Goal: Information Seeking & Learning: Stay updated

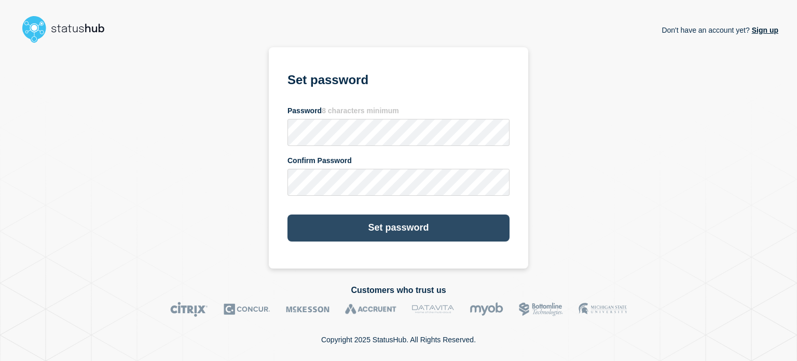
click at [430, 231] on button "Set password" at bounding box center [399, 227] width 222 height 27
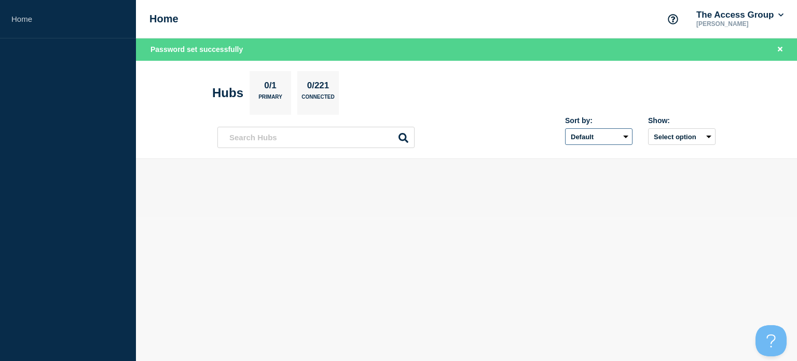
click at [613, 135] on select "Default Last added Last updated Most active A-Z" at bounding box center [598, 136] width 67 height 17
click at [679, 132] on button "Select option" at bounding box center [681, 136] width 67 height 17
click at [679, 132] on button "Select option All Open incidents Hubs" at bounding box center [681, 136] width 67 height 17
click at [775, 15] on button "The Access Group" at bounding box center [740, 15] width 91 height 10
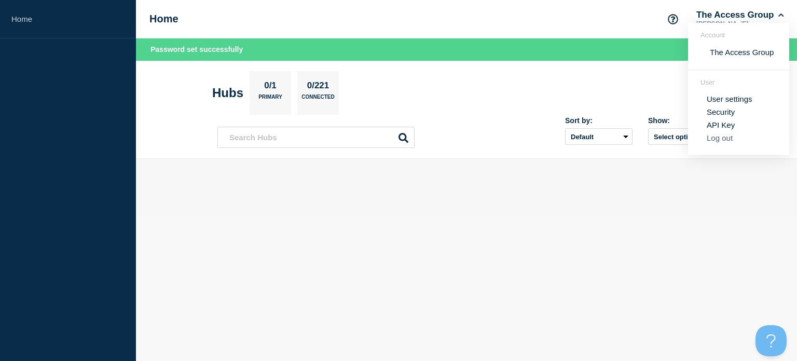
click at [722, 138] on button "Log out" at bounding box center [720, 137] width 26 height 9
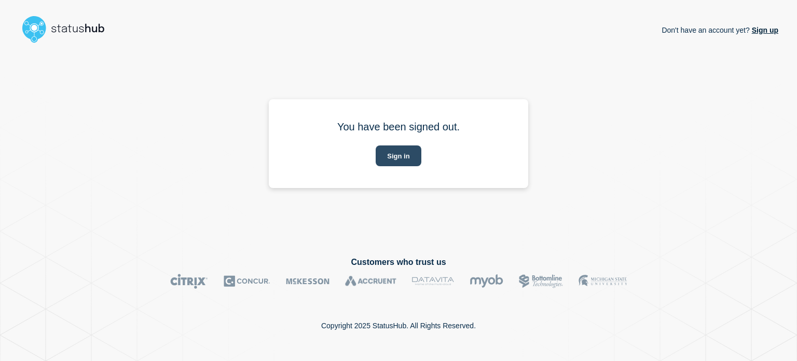
click at [403, 155] on button "Sign in" at bounding box center [398, 155] width 45 height 21
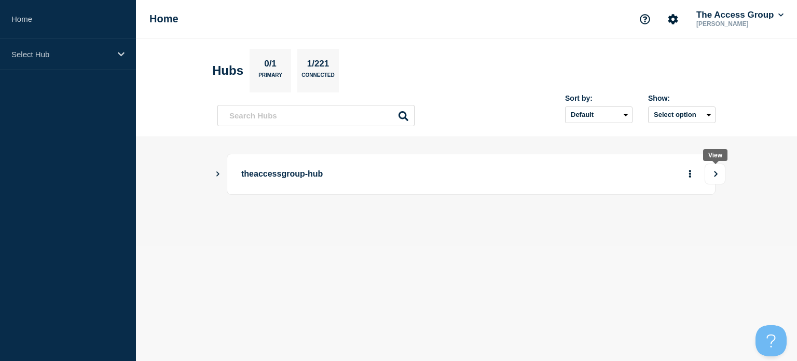
click at [717, 177] on button "View" at bounding box center [715, 174] width 21 height 21
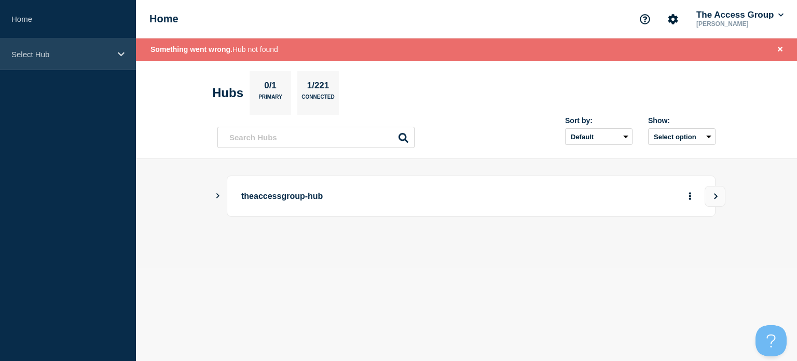
click at [125, 51] on div "Select Hub" at bounding box center [68, 54] width 136 height 32
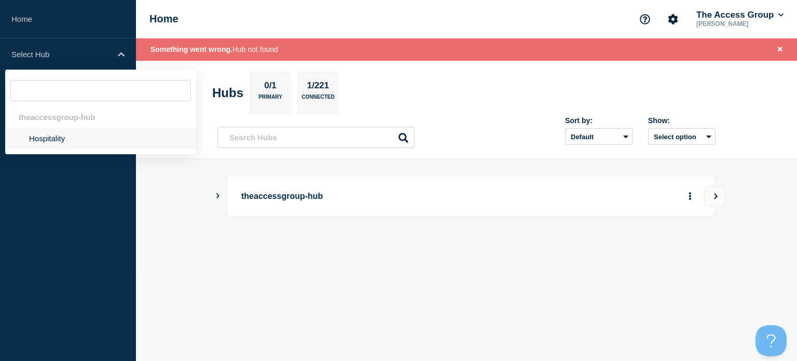
click at [83, 137] on li "Hospitality" at bounding box center [100, 138] width 191 height 21
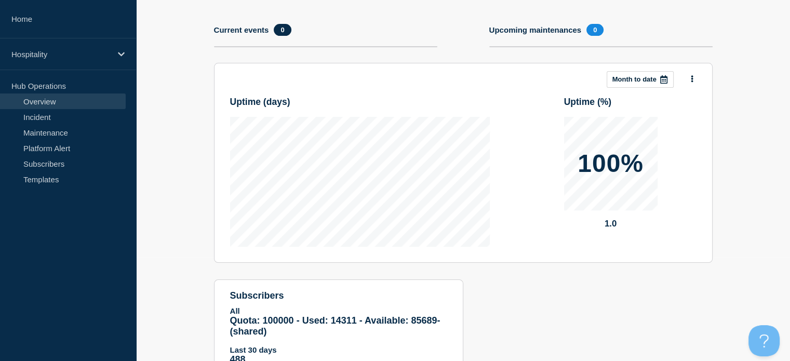
scroll to position [149, 0]
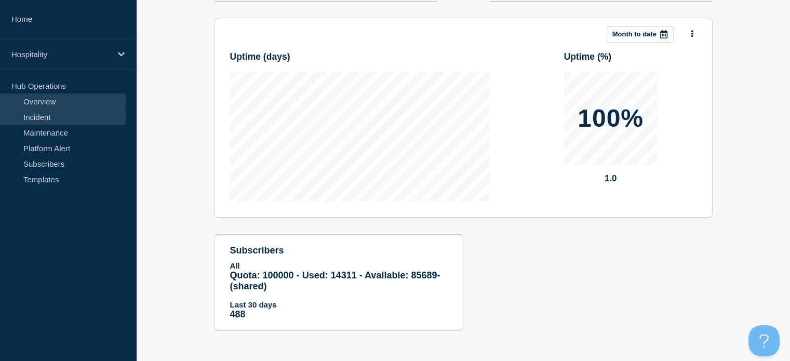
click at [34, 121] on link "Incident" at bounding box center [63, 117] width 126 height 16
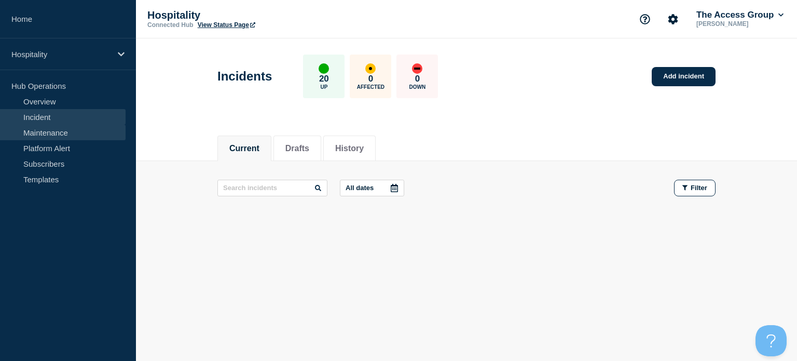
click at [51, 138] on link "Maintenance" at bounding box center [63, 133] width 126 height 16
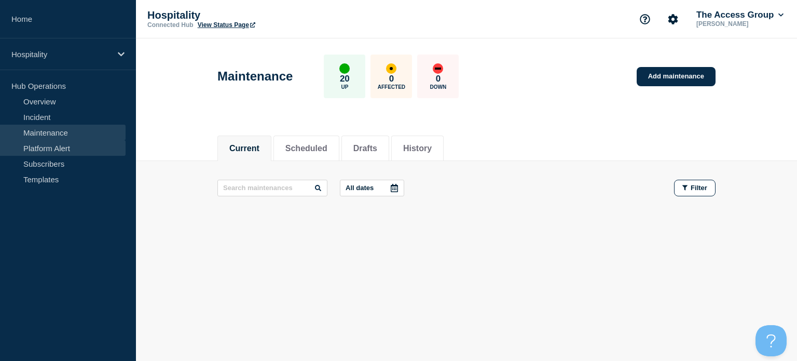
click at [50, 148] on link "Platform Alert" at bounding box center [63, 148] width 126 height 16
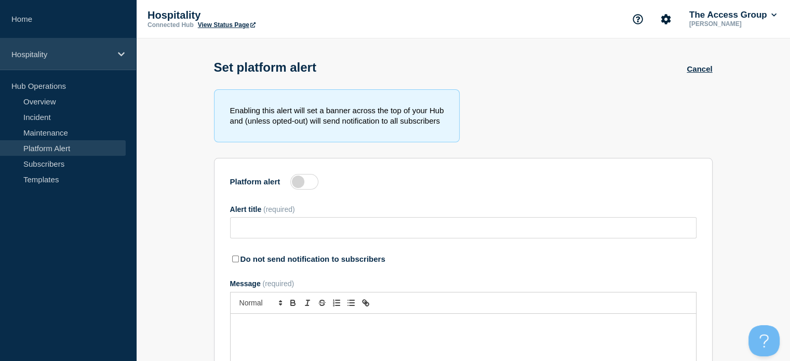
click at [126, 55] on div "Hospitality" at bounding box center [68, 54] width 136 height 32
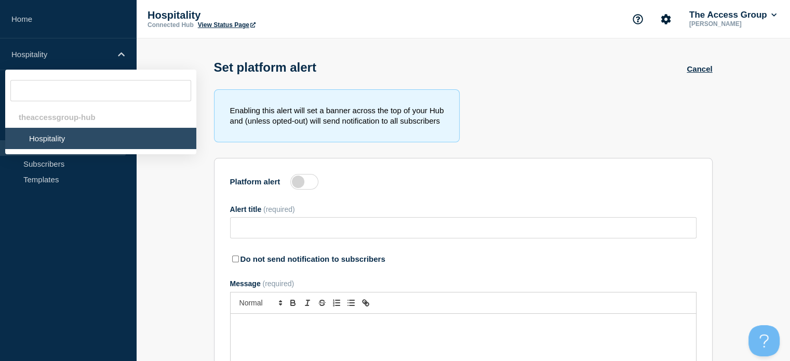
click at [91, 139] on li "Hospitality" at bounding box center [100, 138] width 191 height 21
click at [83, 222] on aside "Home Hospitality theaccessgroup-hub Hospitality Hub Operations Overview Inciden…" at bounding box center [68, 180] width 136 height 361
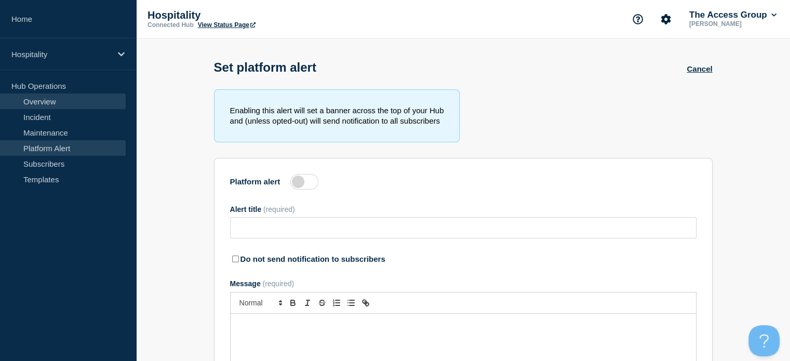
click at [58, 101] on link "Overview" at bounding box center [63, 101] width 126 height 16
